Goal: Information Seeking & Learning: Compare options

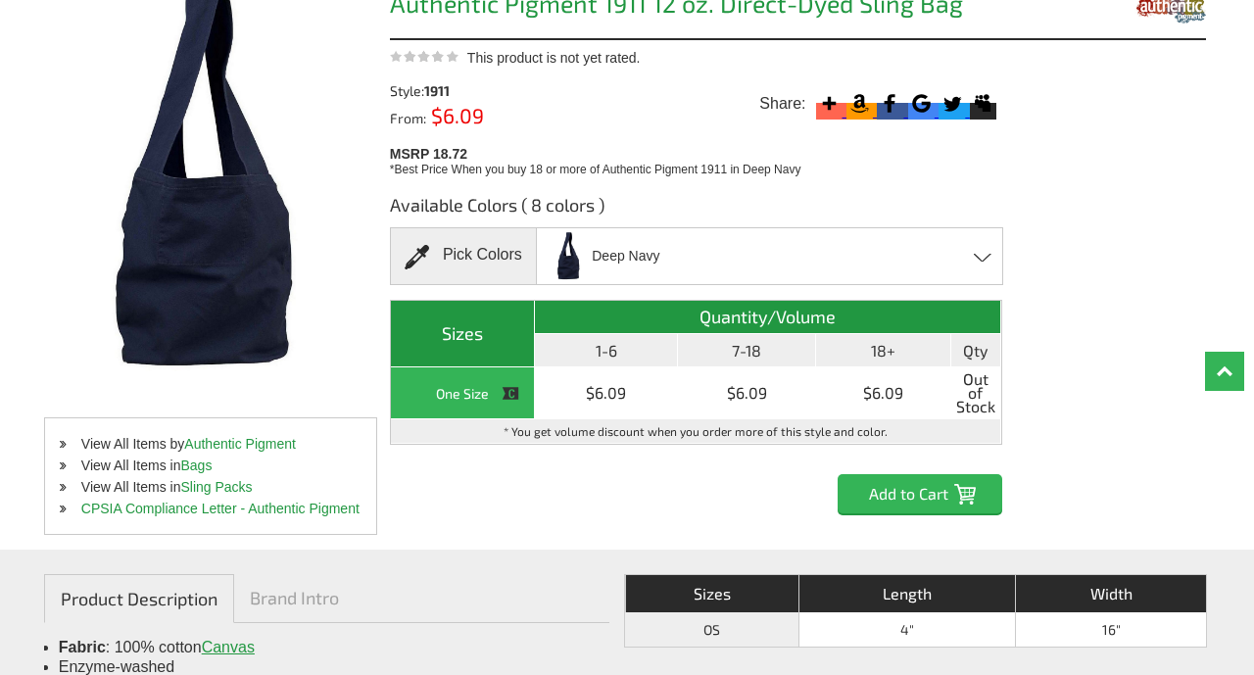
scroll to position [387, 0]
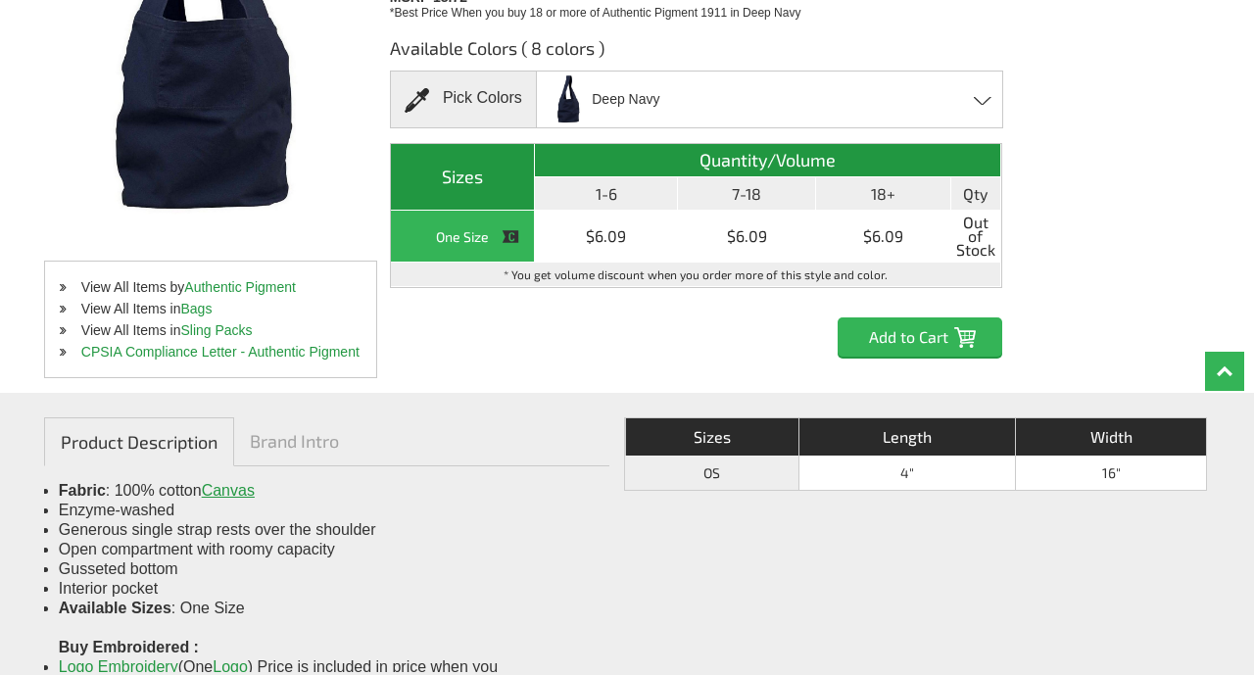
click at [634, 108] on span "Deep Navy" at bounding box center [626, 99] width 68 height 34
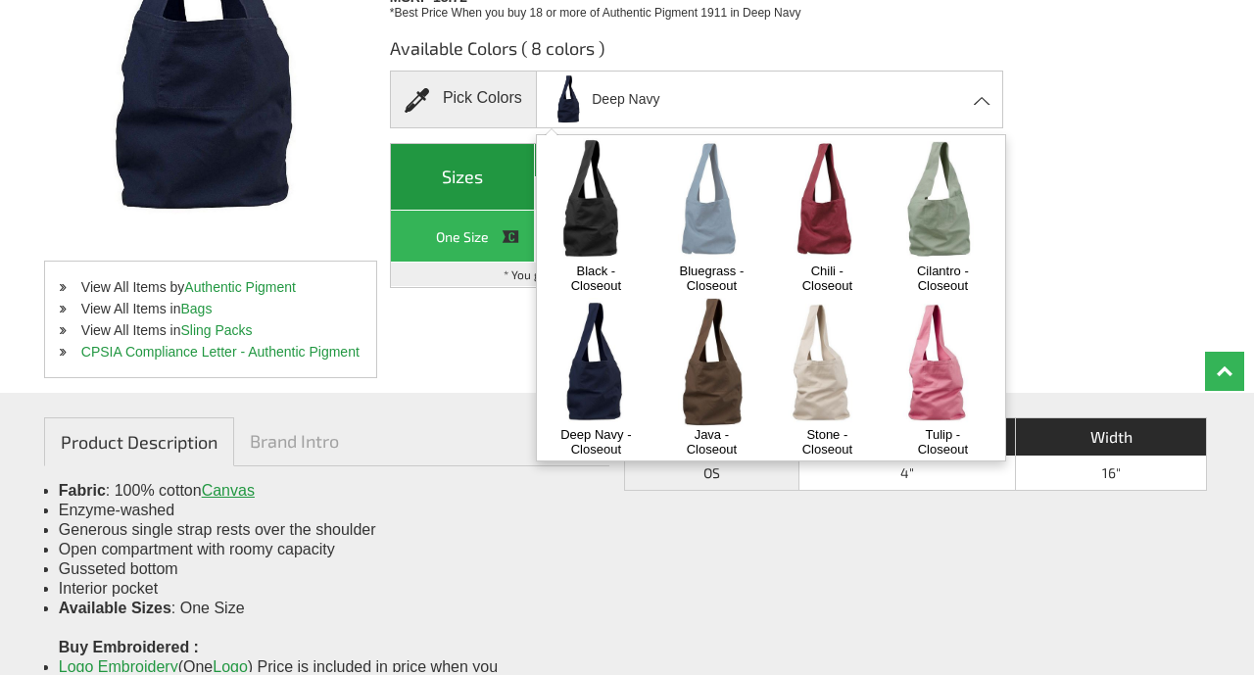
scroll to position [8, 0]
click at [956, 211] on img at bounding box center [943, 200] width 103 height 128
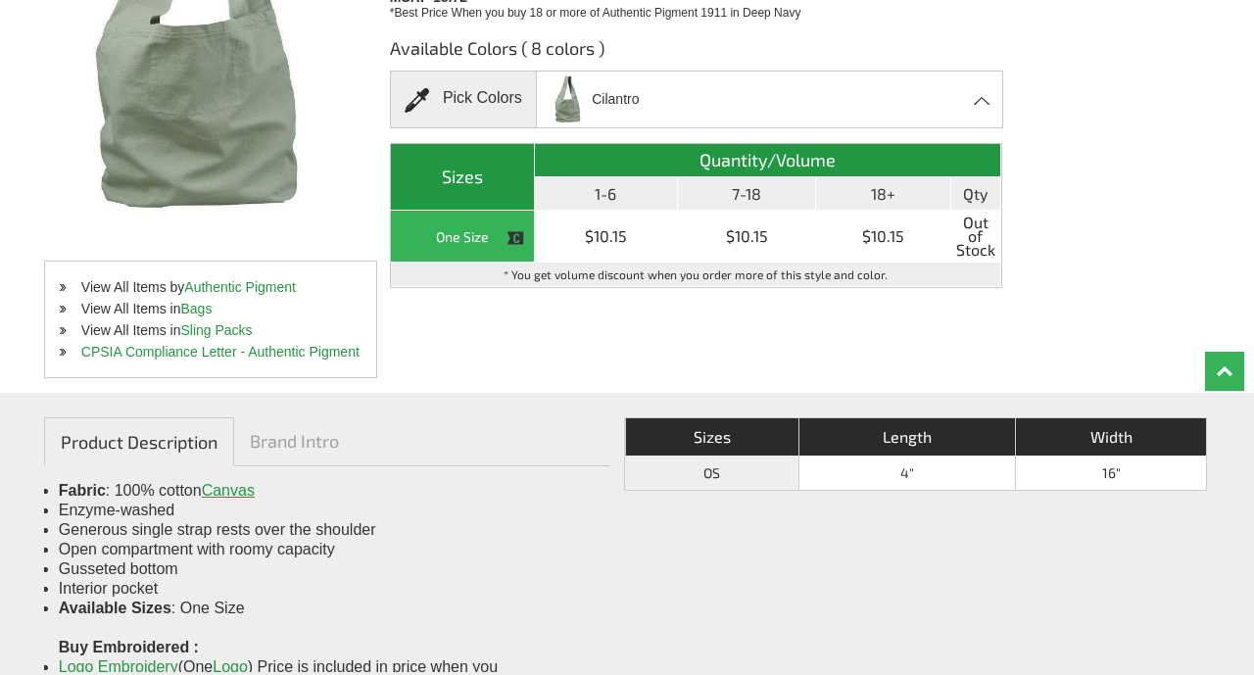
click at [931, 99] on div "Cilantro Black - Closeout Bluegrass - Closeout Chili - Closeout Cilantro - Clos…" at bounding box center [769, 100] width 467 height 58
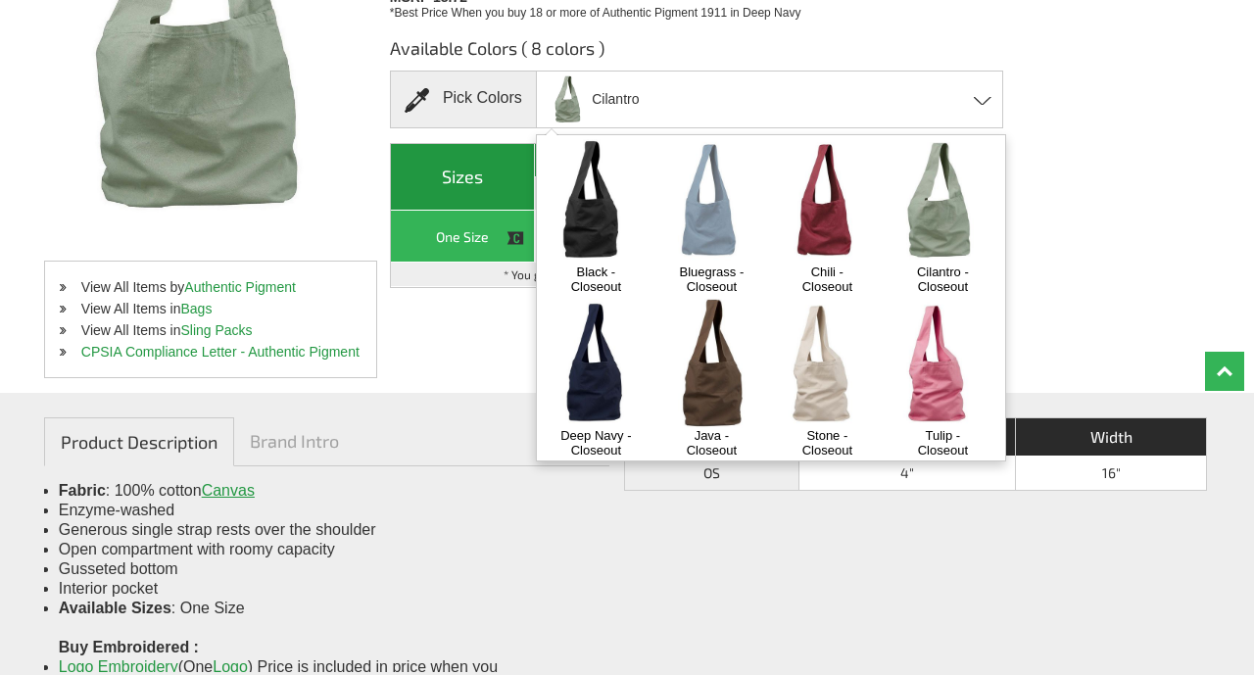
click at [610, 224] on img at bounding box center [596, 200] width 103 height 128
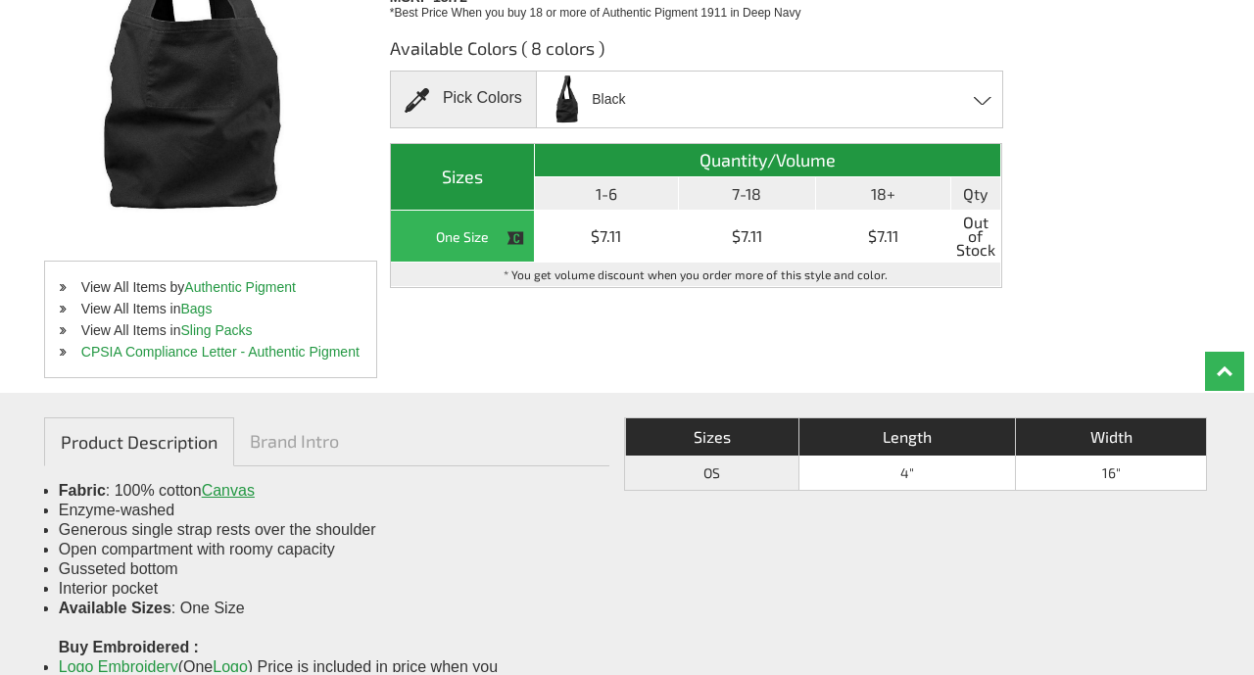
click at [690, 108] on div "Black Black - Closeout Bluegrass - Closeout Chili - Closeout Cilantro - Closeou…" at bounding box center [769, 100] width 467 height 58
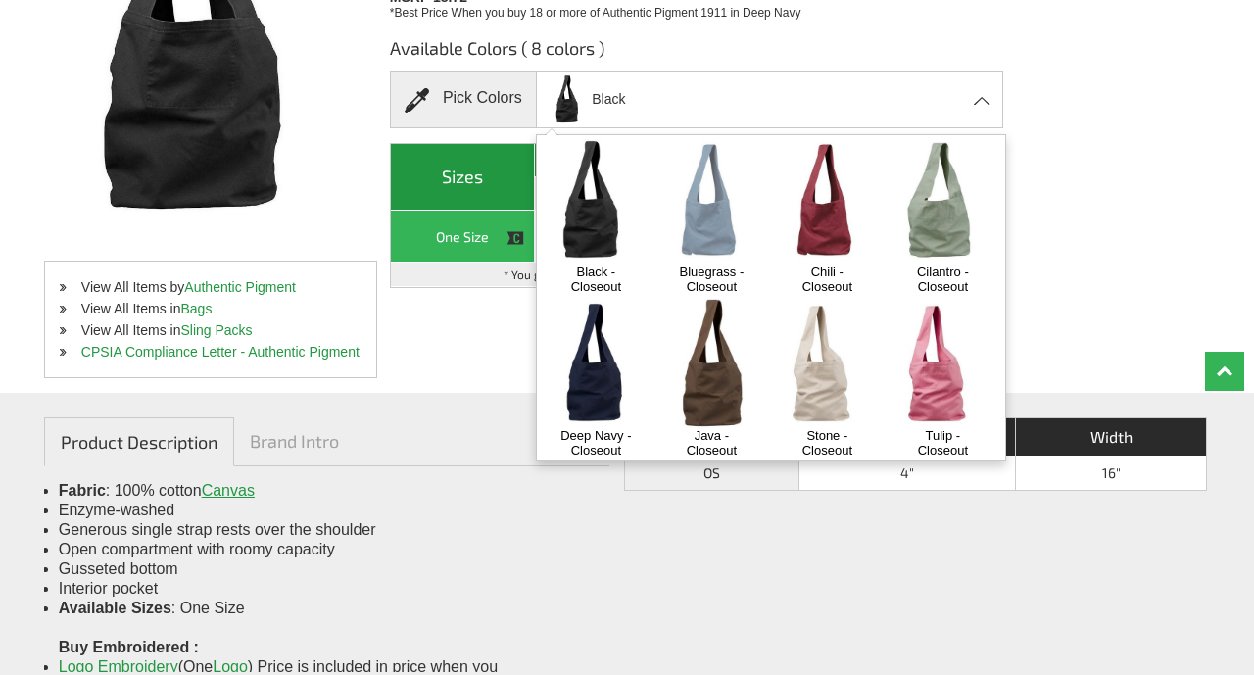
click at [699, 188] on img at bounding box center [711, 200] width 103 height 128
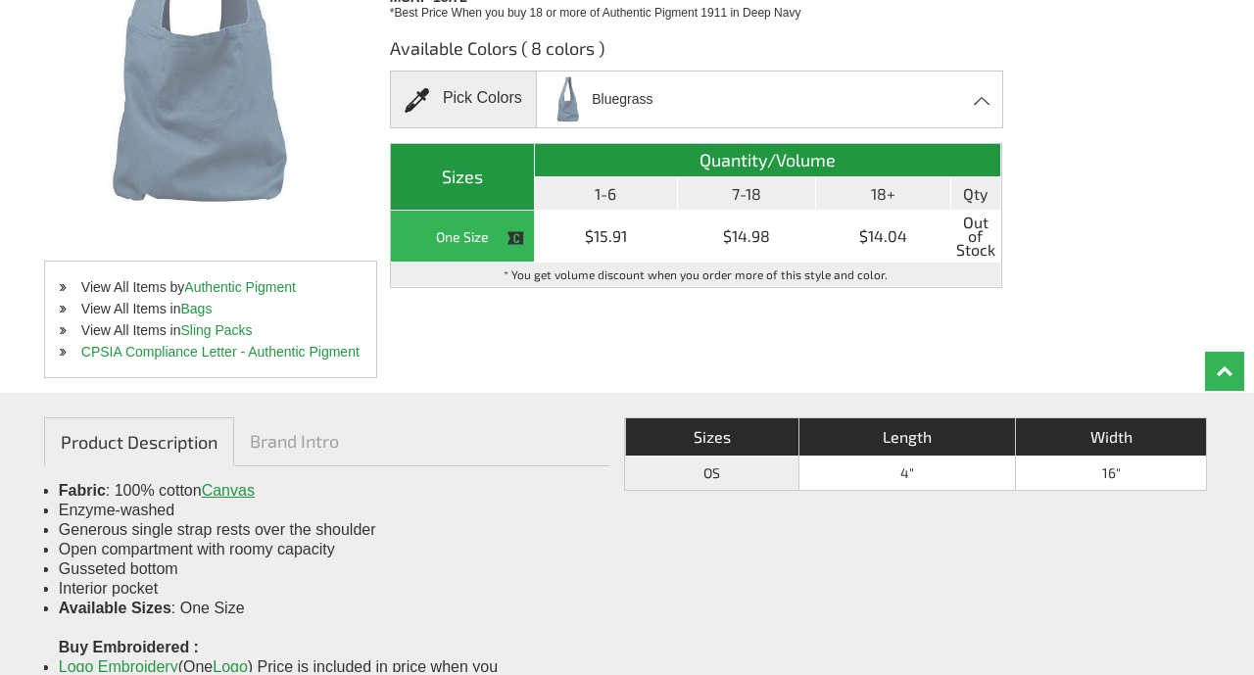
click at [723, 99] on div "Bluegrass Black - Closeout Bluegrass - Closeout Chili - Closeout Cilantro - Clo…" at bounding box center [769, 100] width 467 height 58
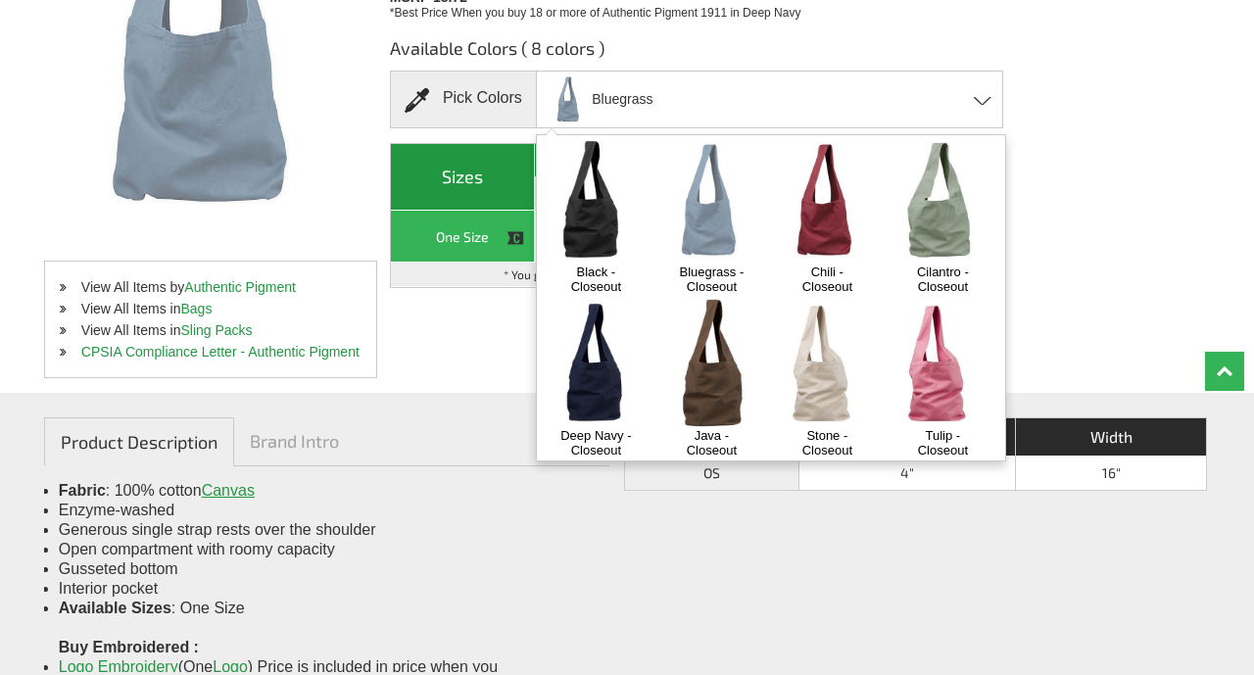
click at [810, 216] on img at bounding box center [827, 200] width 103 height 128
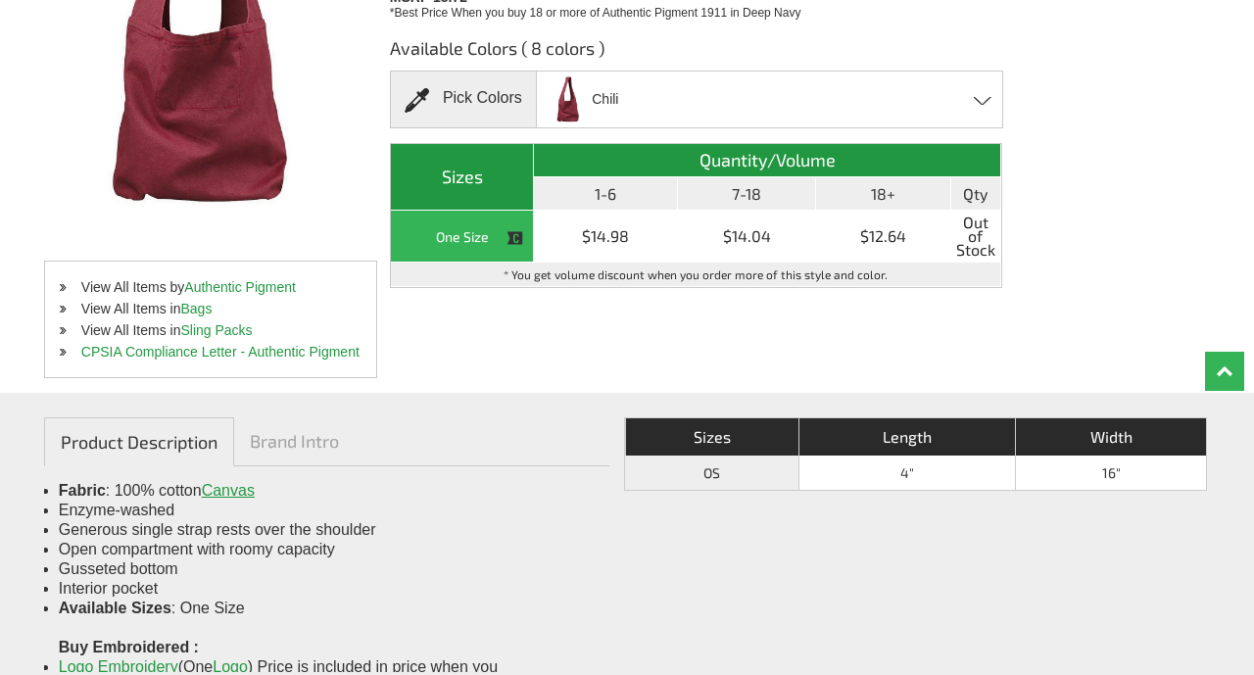
click at [861, 101] on div "Chili Black - Closeout Bluegrass - Closeout Chili - Closeout Cilantro - Closeou…" at bounding box center [769, 100] width 467 height 58
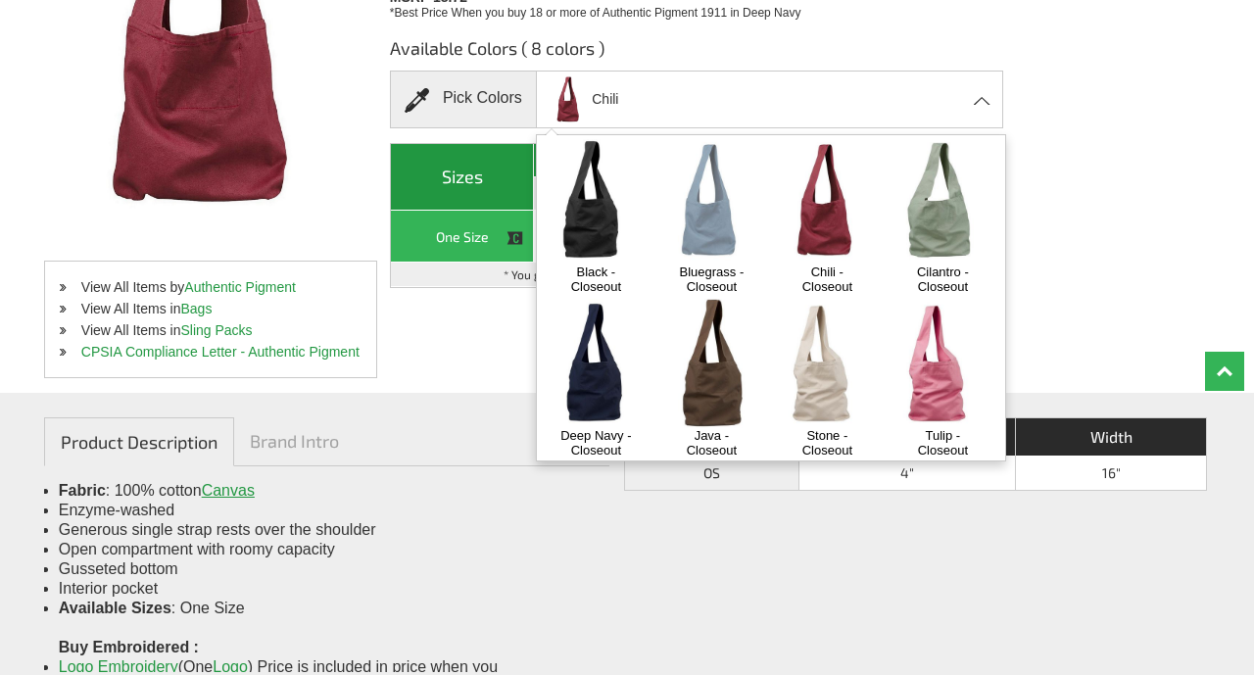
click at [960, 215] on img at bounding box center [943, 200] width 103 height 128
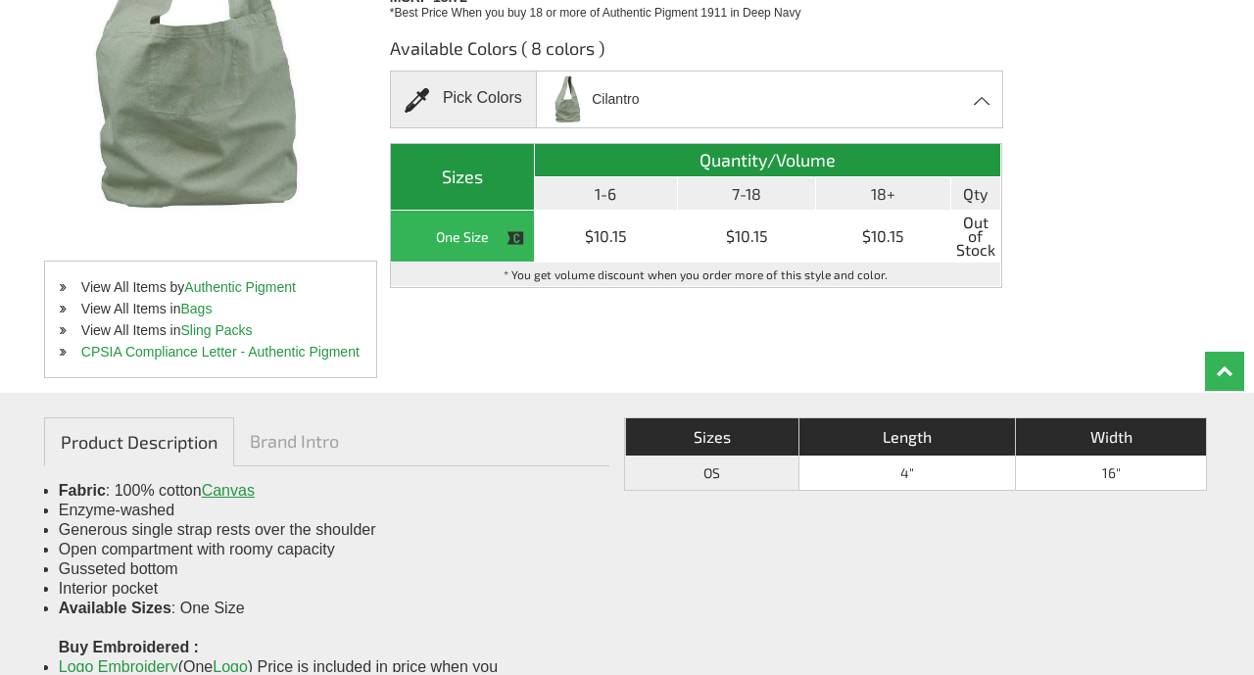
click at [914, 102] on div "Cilantro Black - Closeout Bluegrass - Closeout Chili - Closeout Cilantro - Clos…" at bounding box center [769, 100] width 467 height 58
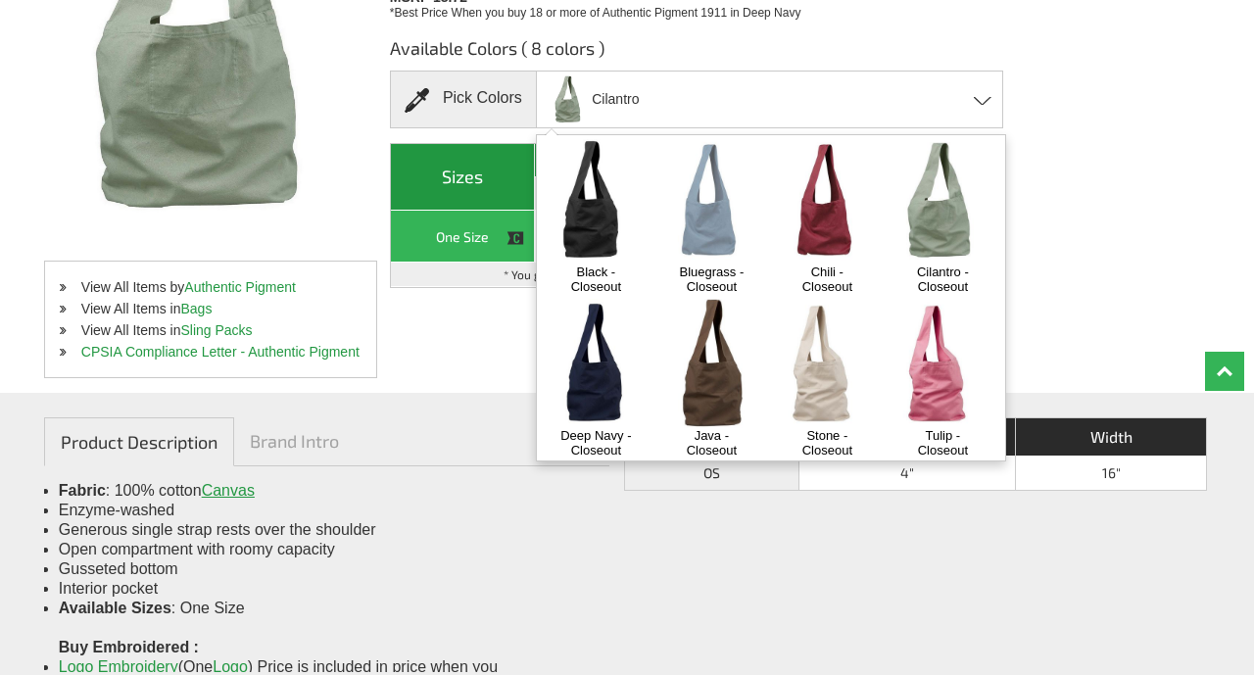
click at [926, 392] on img at bounding box center [943, 363] width 103 height 128
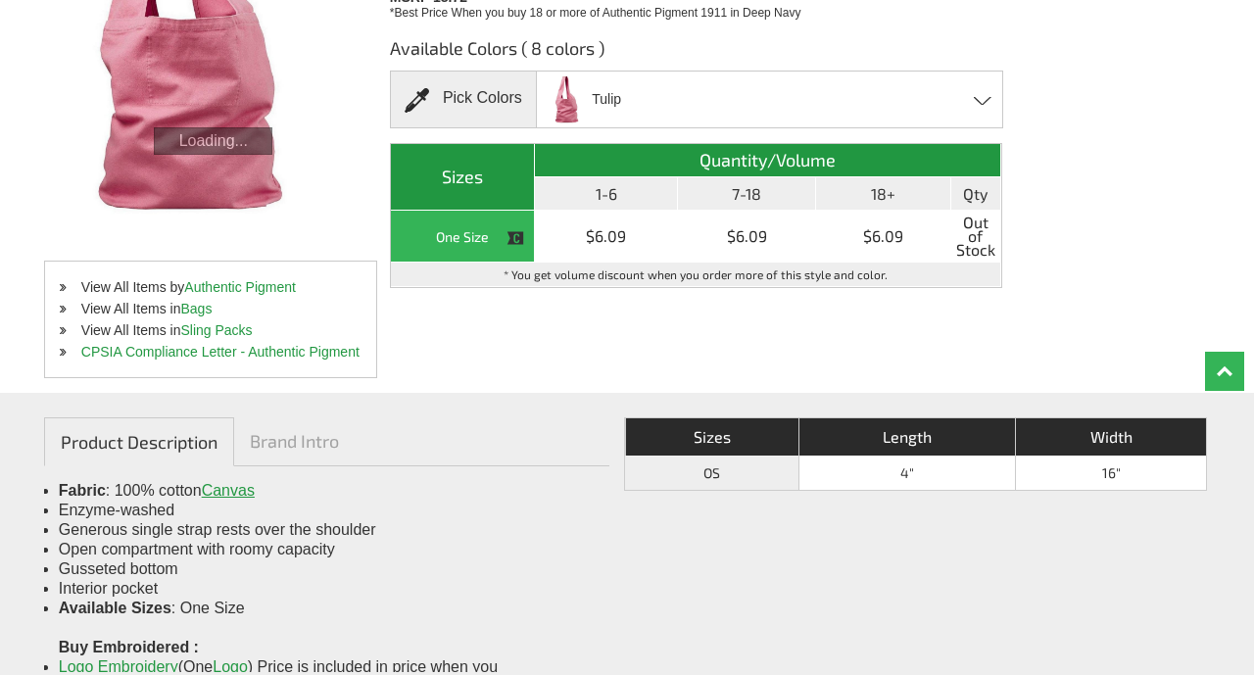
click at [912, 112] on div "Tulip Black - Closeout Bluegrass - Closeout Chili - Closeout Cilantro - Closeou…" at bounding box center [769, 100] width 467 height 58
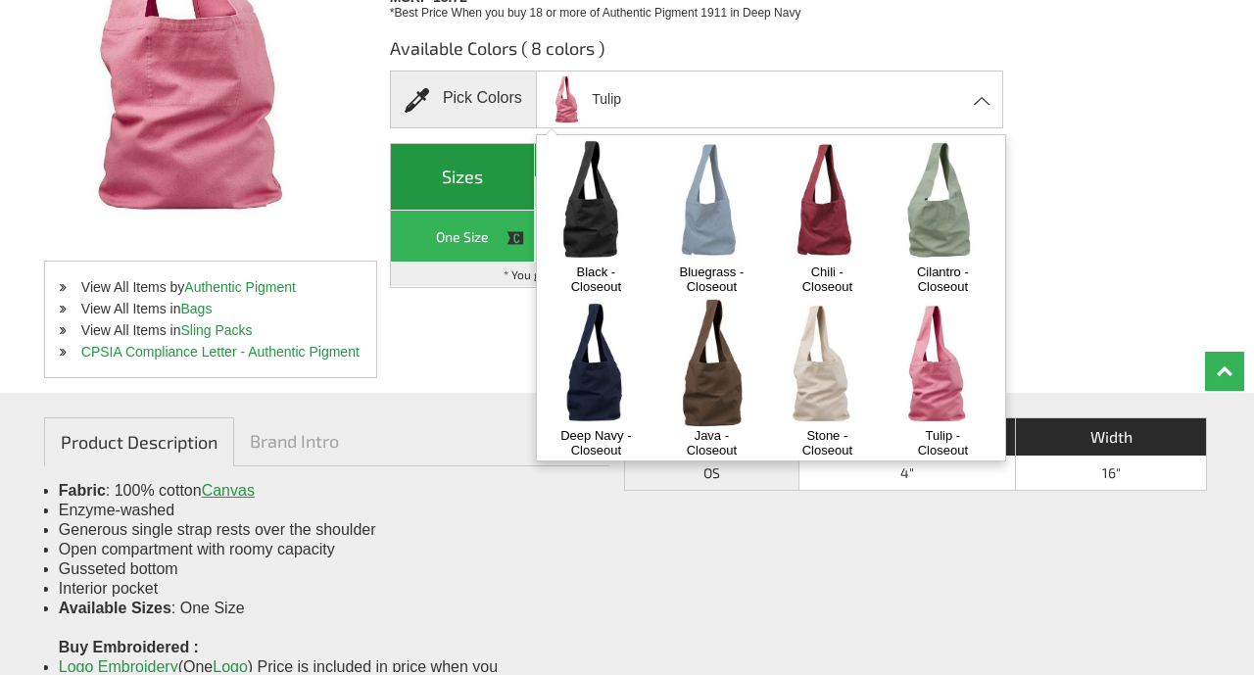
click at [818, 364] on img at bounding box center [827, 363] width 103 height 128
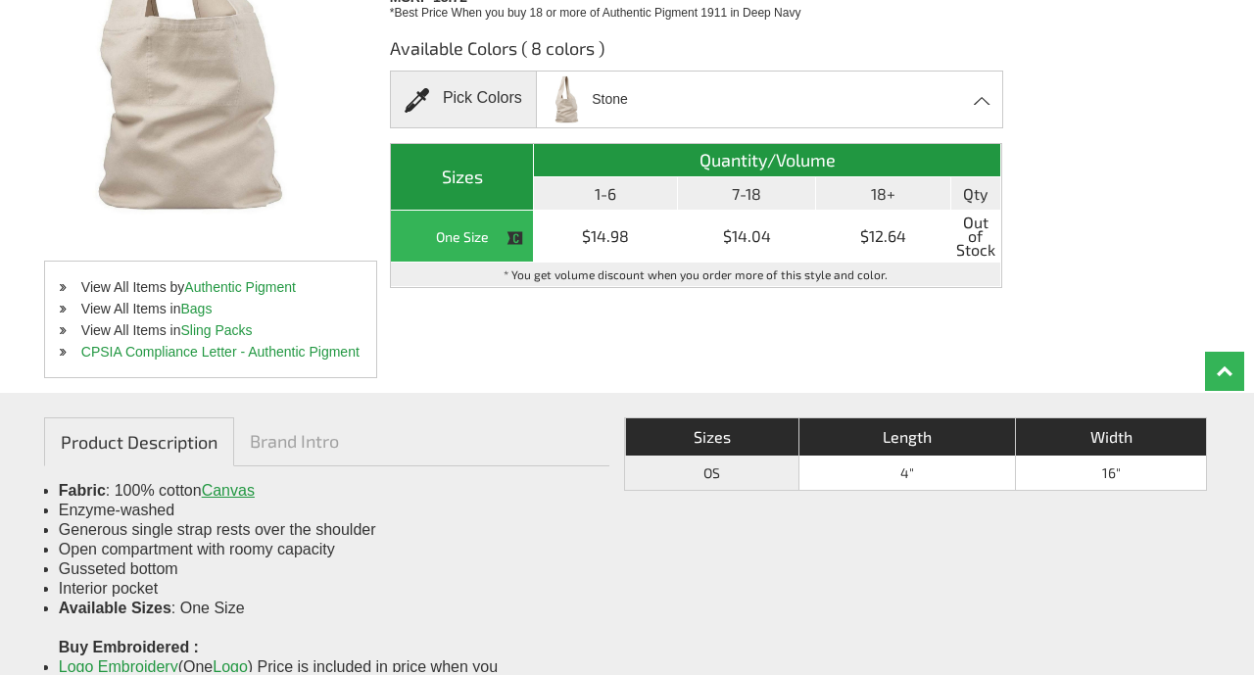
click at [829, 86] on div "Stone Black - Closeout Bluegrass - Closeout Chili - Closeout Cilantro - Closeou…" at bounding box center [769, 100] width 467 height 58
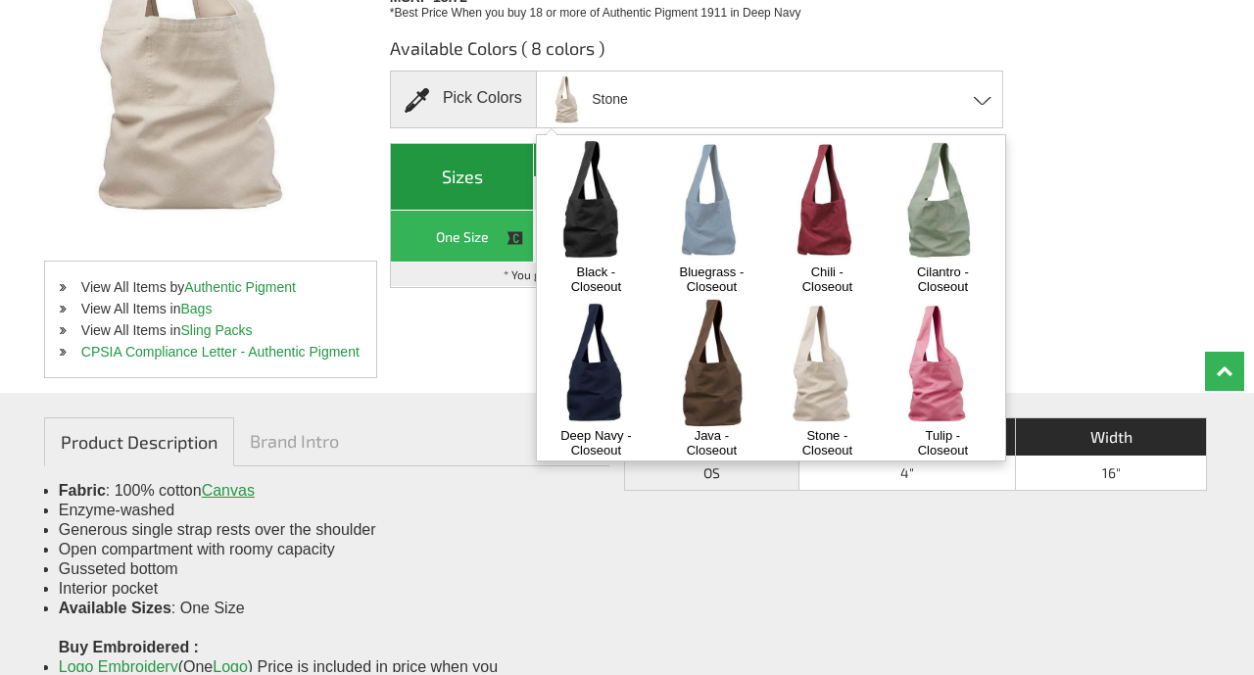
click at [704, 364] on img at bounding box center [711, 363] width 103 height 128
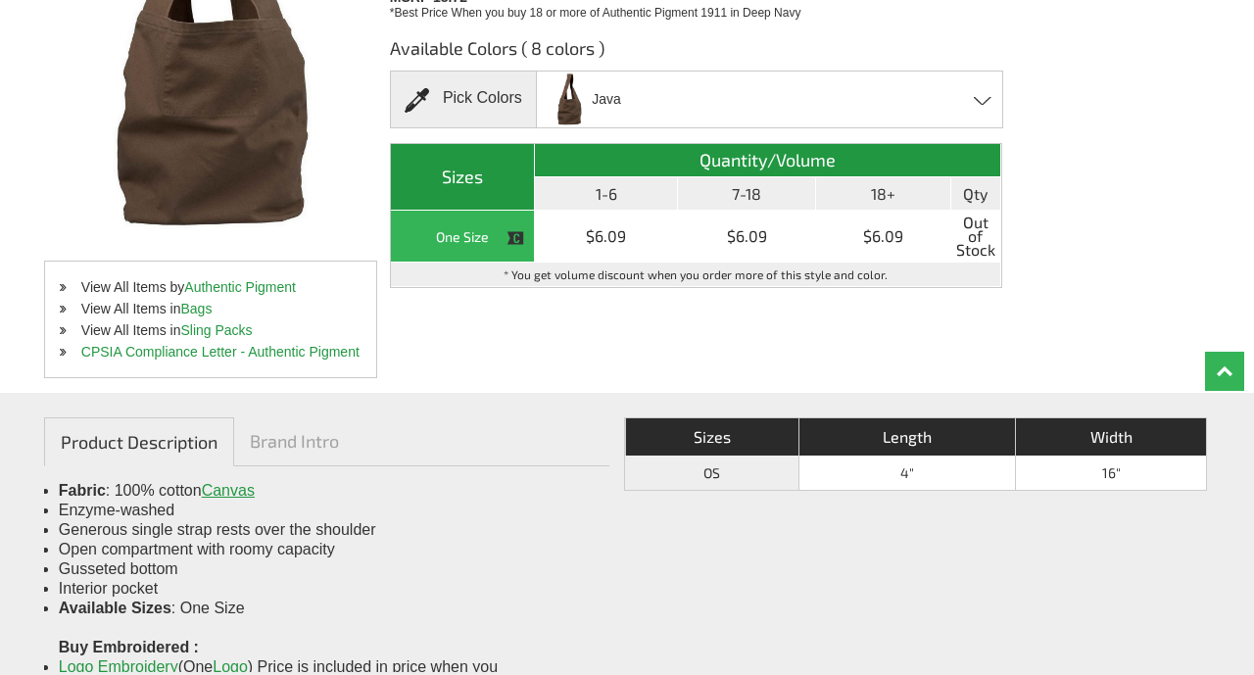
click at [753, 101] on div "Java Black - Closeout Bluegrass - Closeout Chili - Closeout Cilantro - Closeout…" at bounding box center [769, 100] width 467 height 58
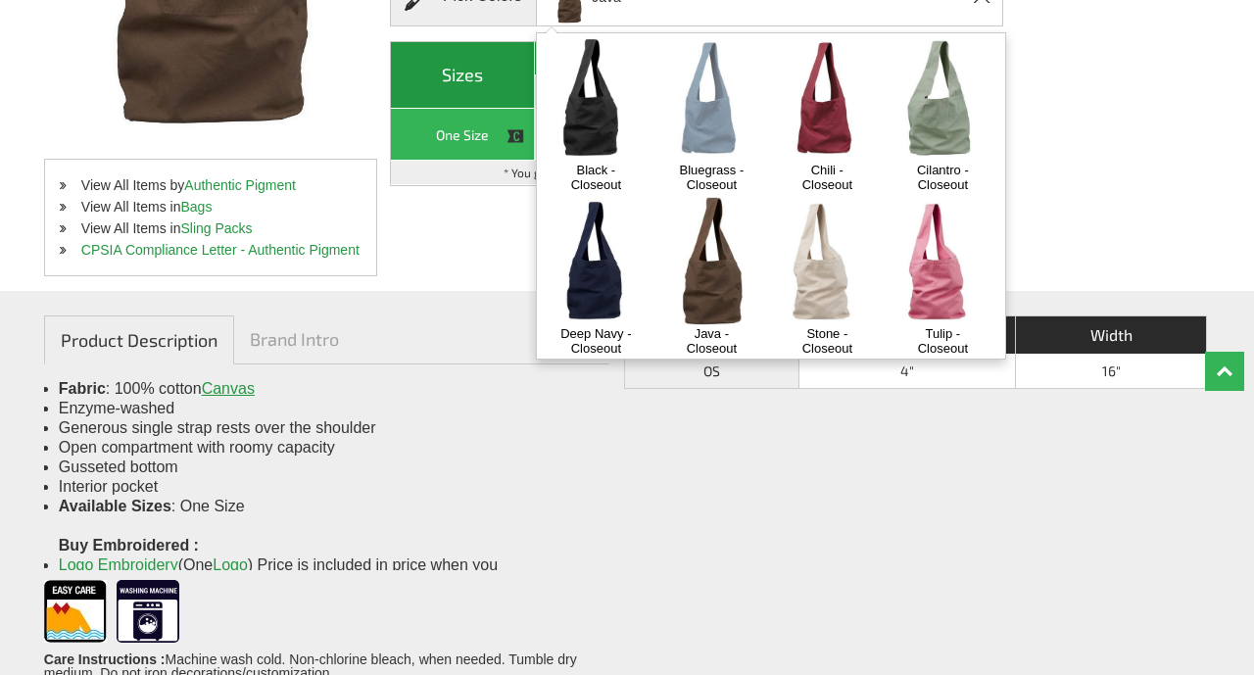
scroll to position [490, 0]
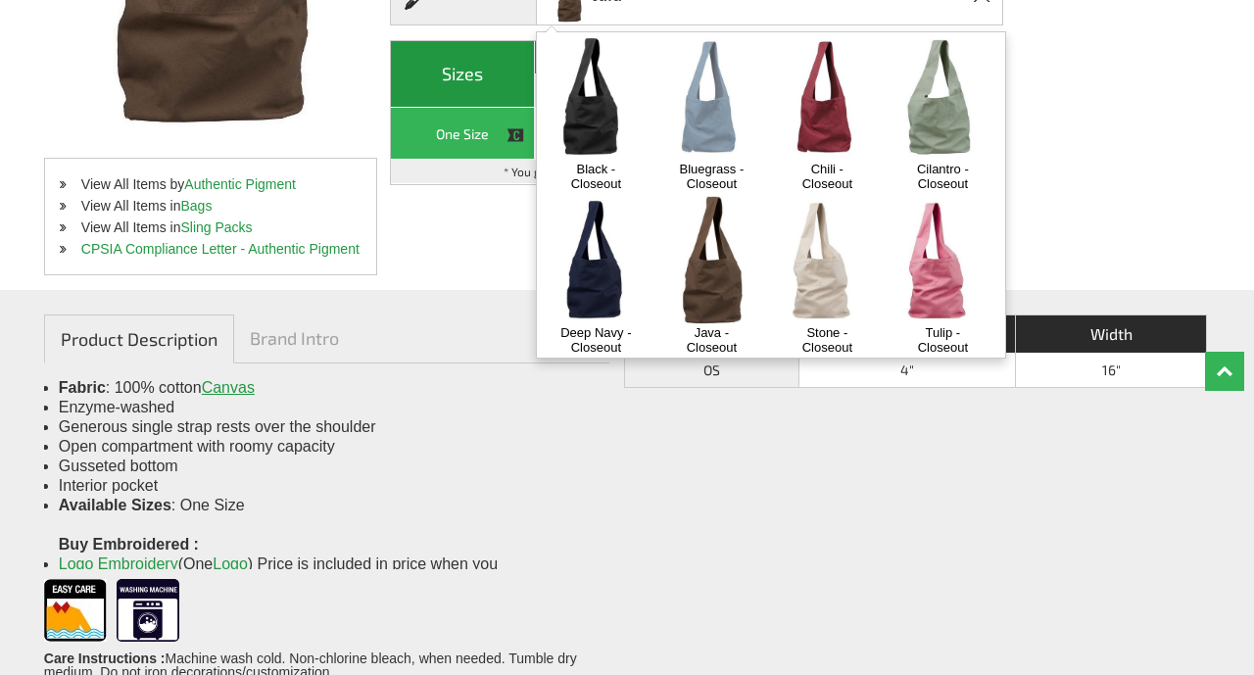
click at [591, 295] on img at bounding box center [596, 260] width 103 height 128
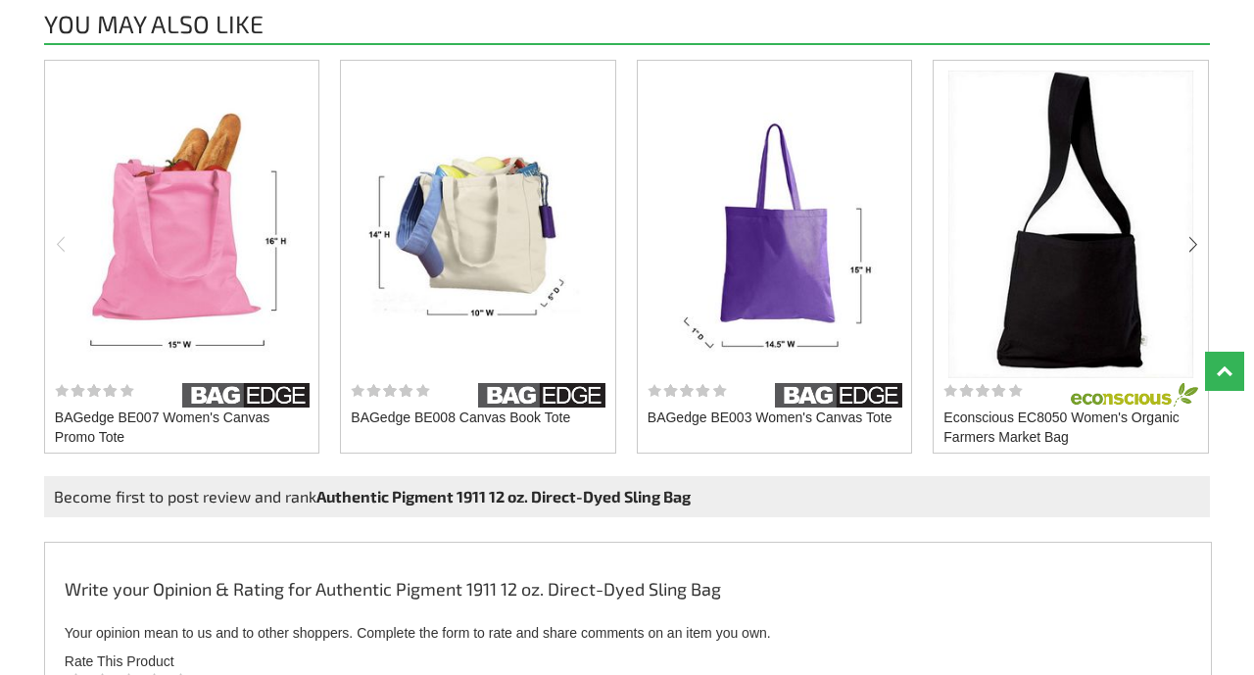
scroll to position [1218, 0]
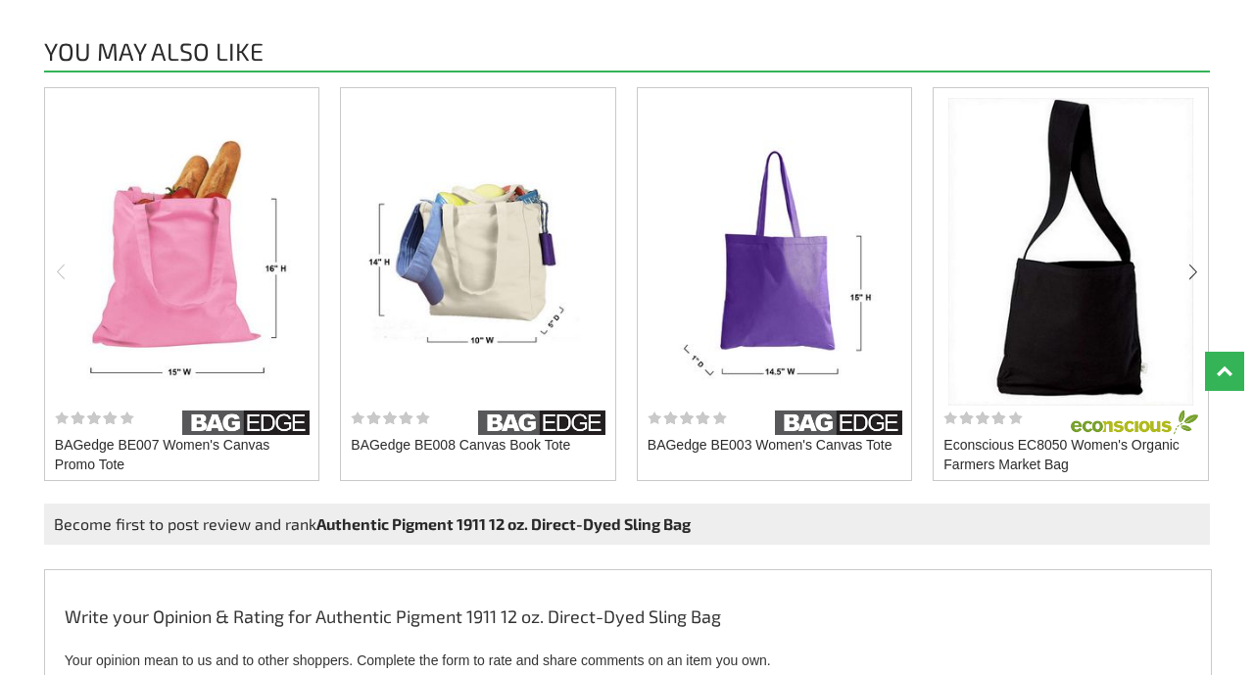
click at [1048, 300] on img at bounding box center [1070, 252] width 247 height 309
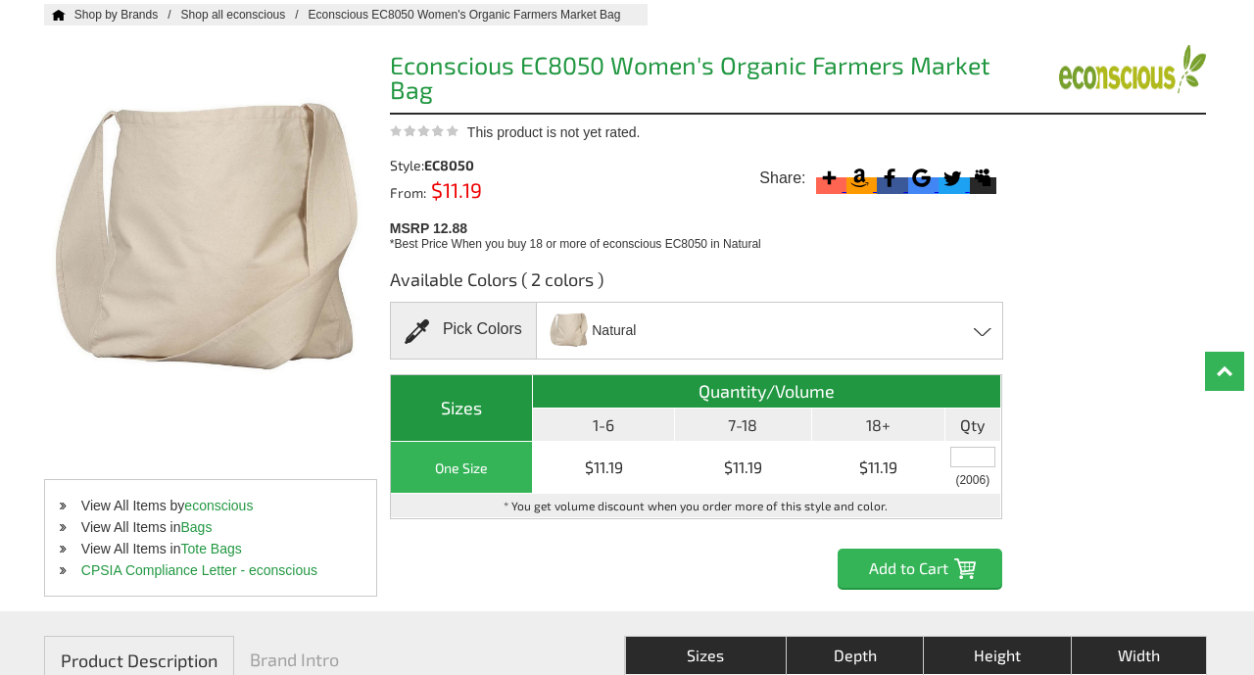
scroll to position [173, 0]
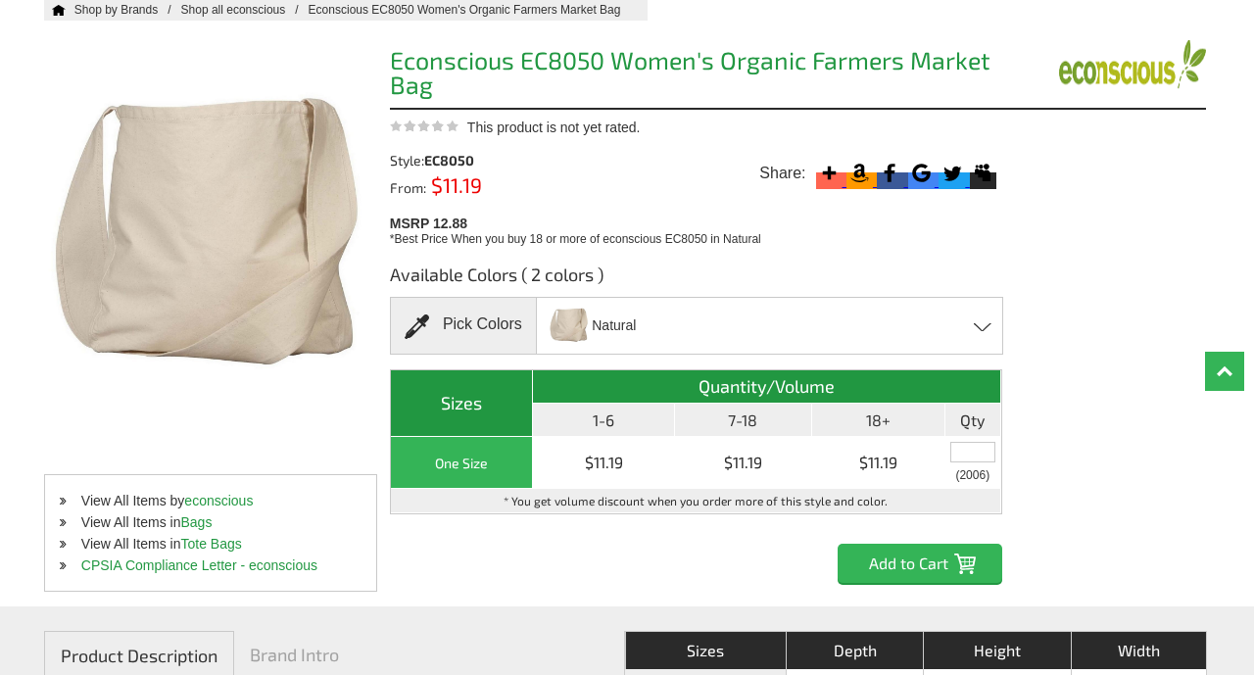
click at [908, 331] on div "Natural Black Natural" at bounding box center [769, 326] width 467 height 58
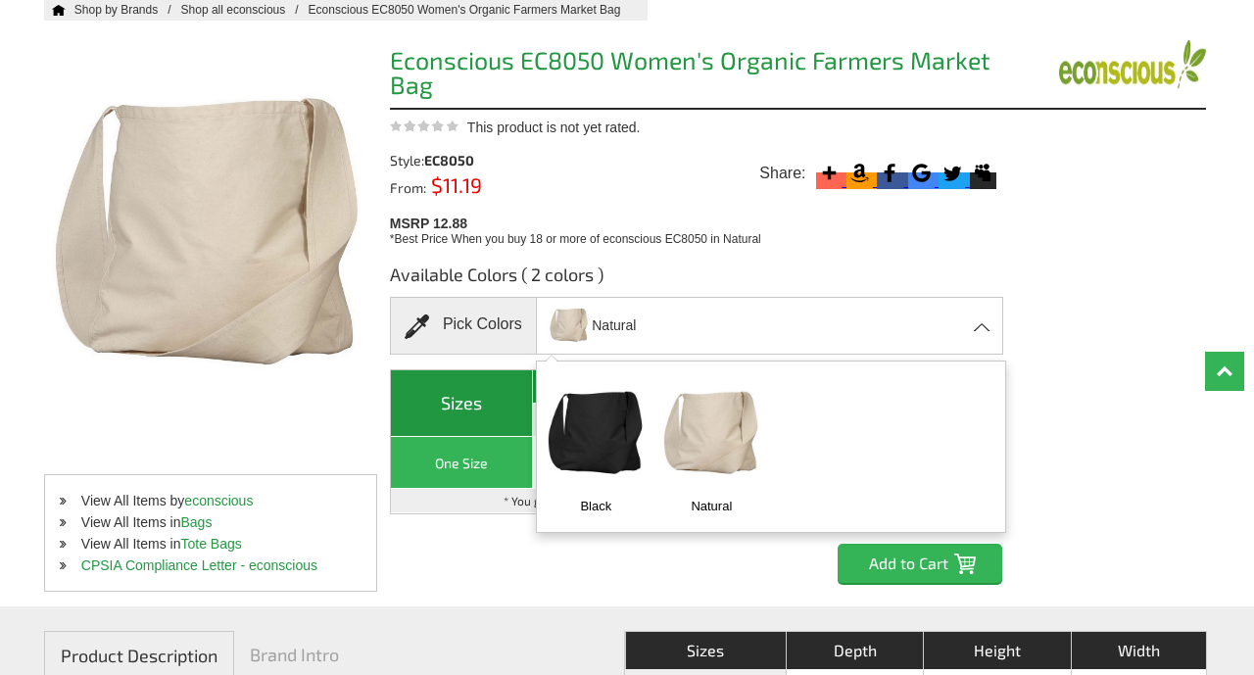
click at [1077, 289] on div "Available Colors ( 2 colors ) Pick Colors Natural Black Natural Sizes Quantity/…" at bounding box center [798, 415] width 816 height 335
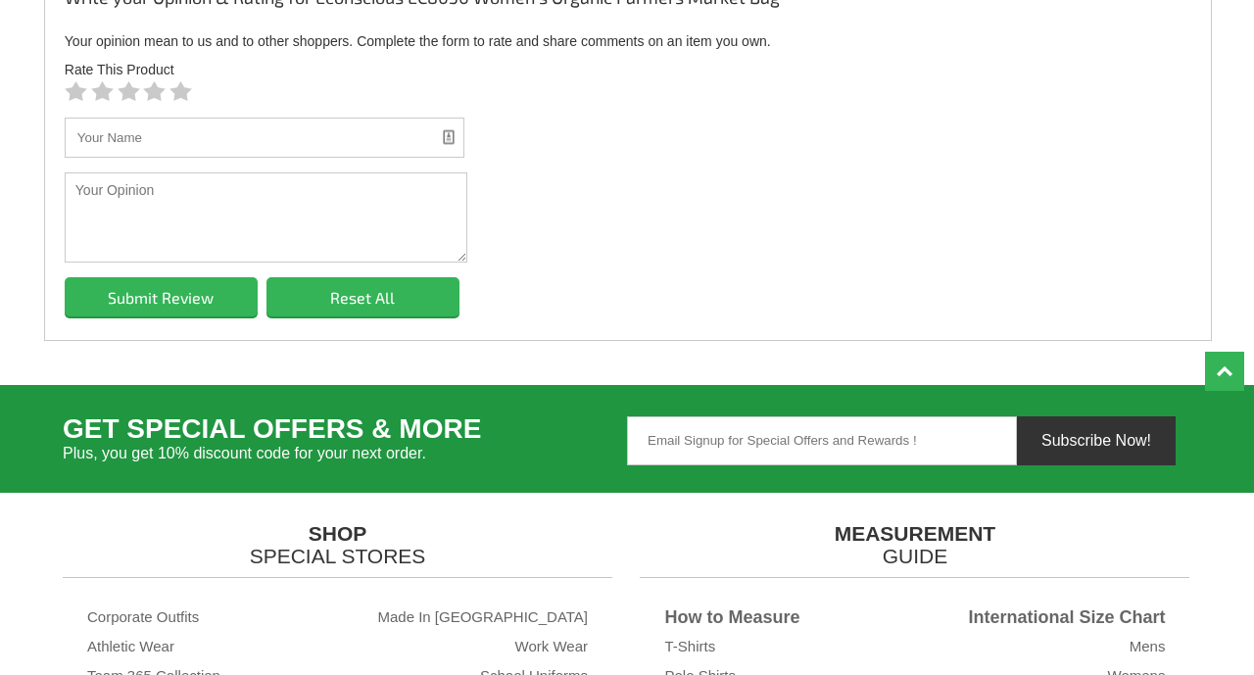
scroll to position [2073, 0]
